Goal: Information Seeking & Learning: Learn about a topic

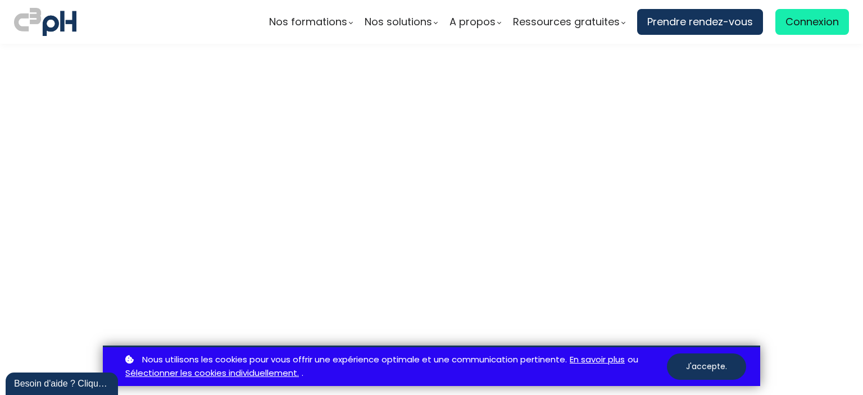
scroll to position [3102, 0]
click at [274, 375] on link "Sélectionner les cookies individuellement." at bounding box center [212, 373] width 174 height 14
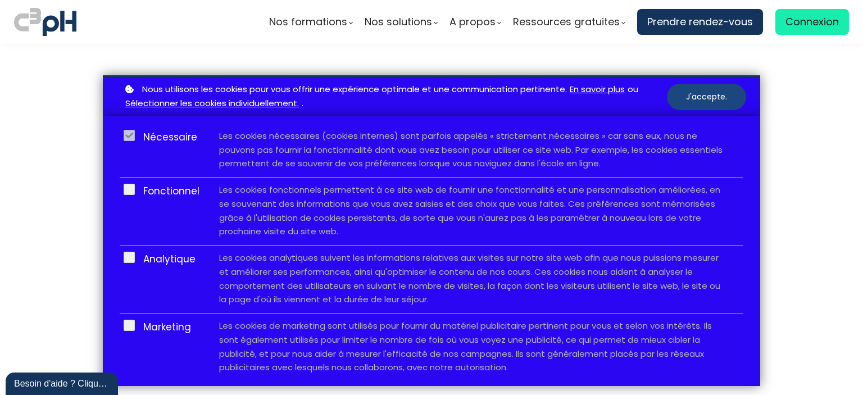
click at [706, 90] on button "J'accepte." at bounding box center [706, 97] width 79 height 26
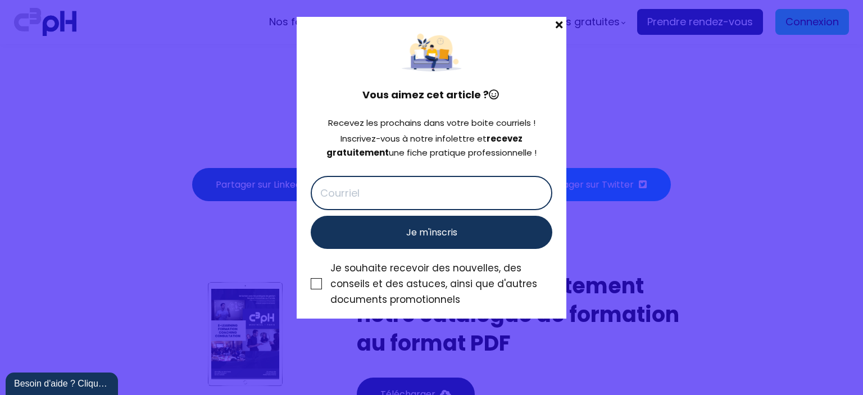
scroll to position [5238, 0]
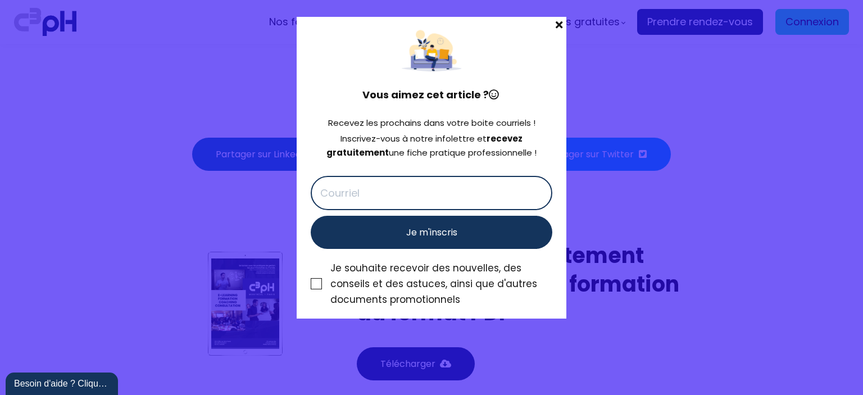
click at [559, 22] on span at bounding box center [559, 25] width 15 height 16
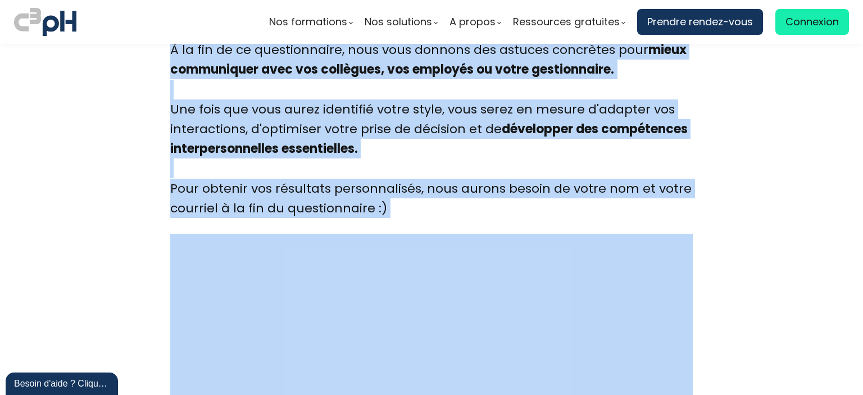
scroll to position [2865, 0]
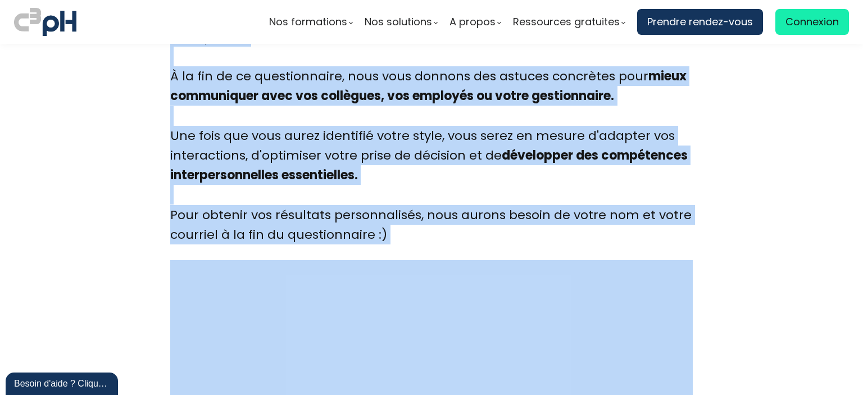
drag, startPoint x: 166, startPoint y: 129, endPoint x: 524, endPoint y: 226, distance: 370.8
click at [524, 226] on div "Introduction Lorsque des individus présentent des styles de communication diffé…" at bounding box center [431, 98] width 550 height 4891
copy div "Lorsque des individus présentent des styles de communication différents, il est…"
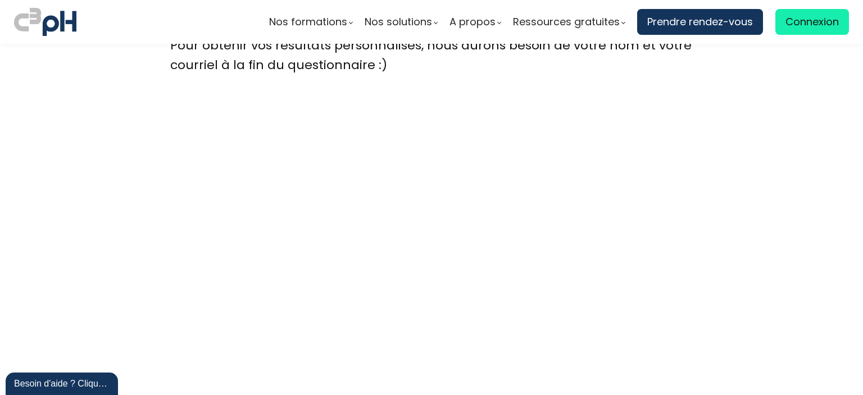
scroll to position [3033, 0]
